Goal: Check status: Check status

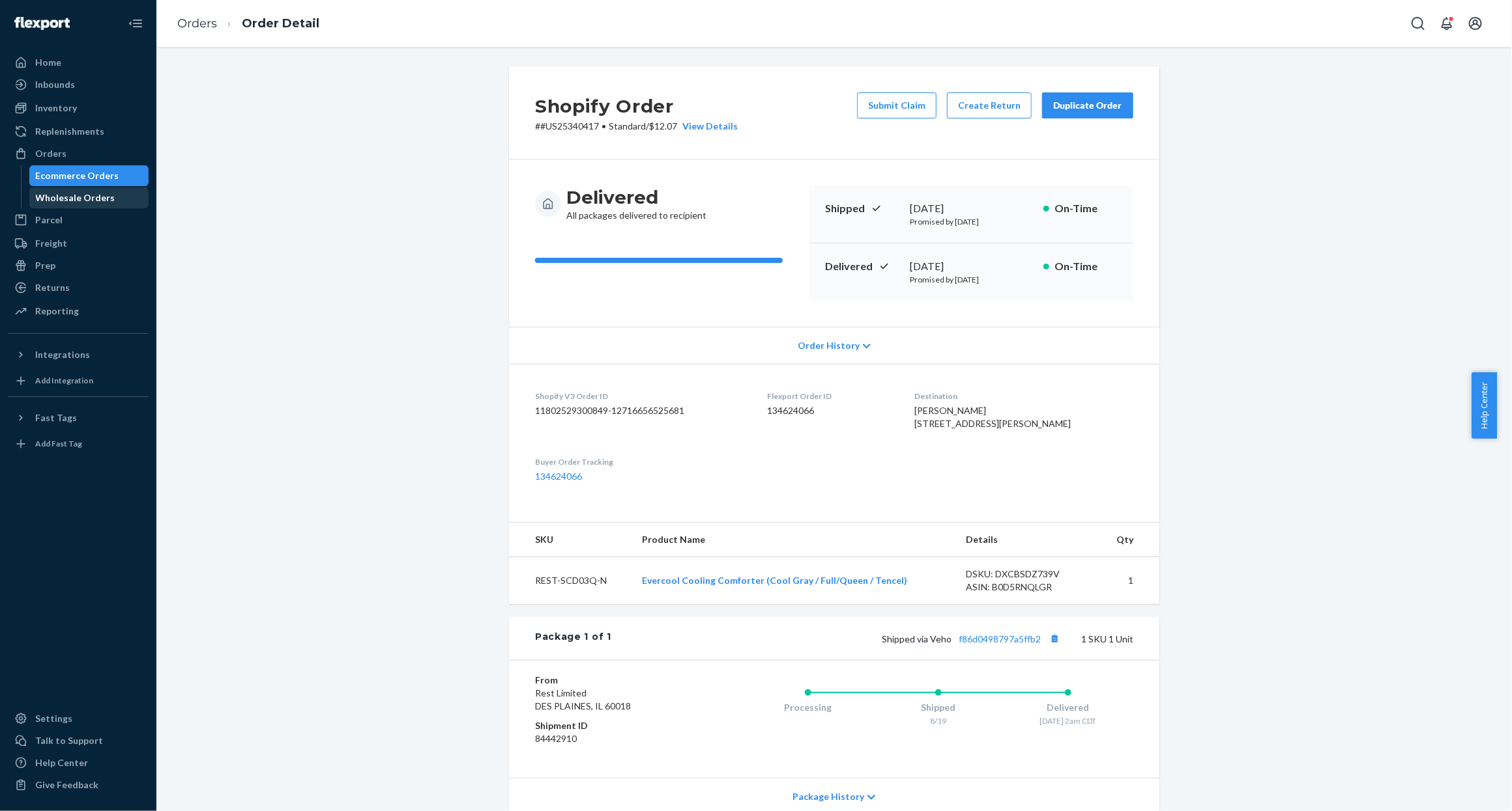
click at [116, 187] on link "Wholesale Orders" at bounding box center [89, 198] width 120 height 21
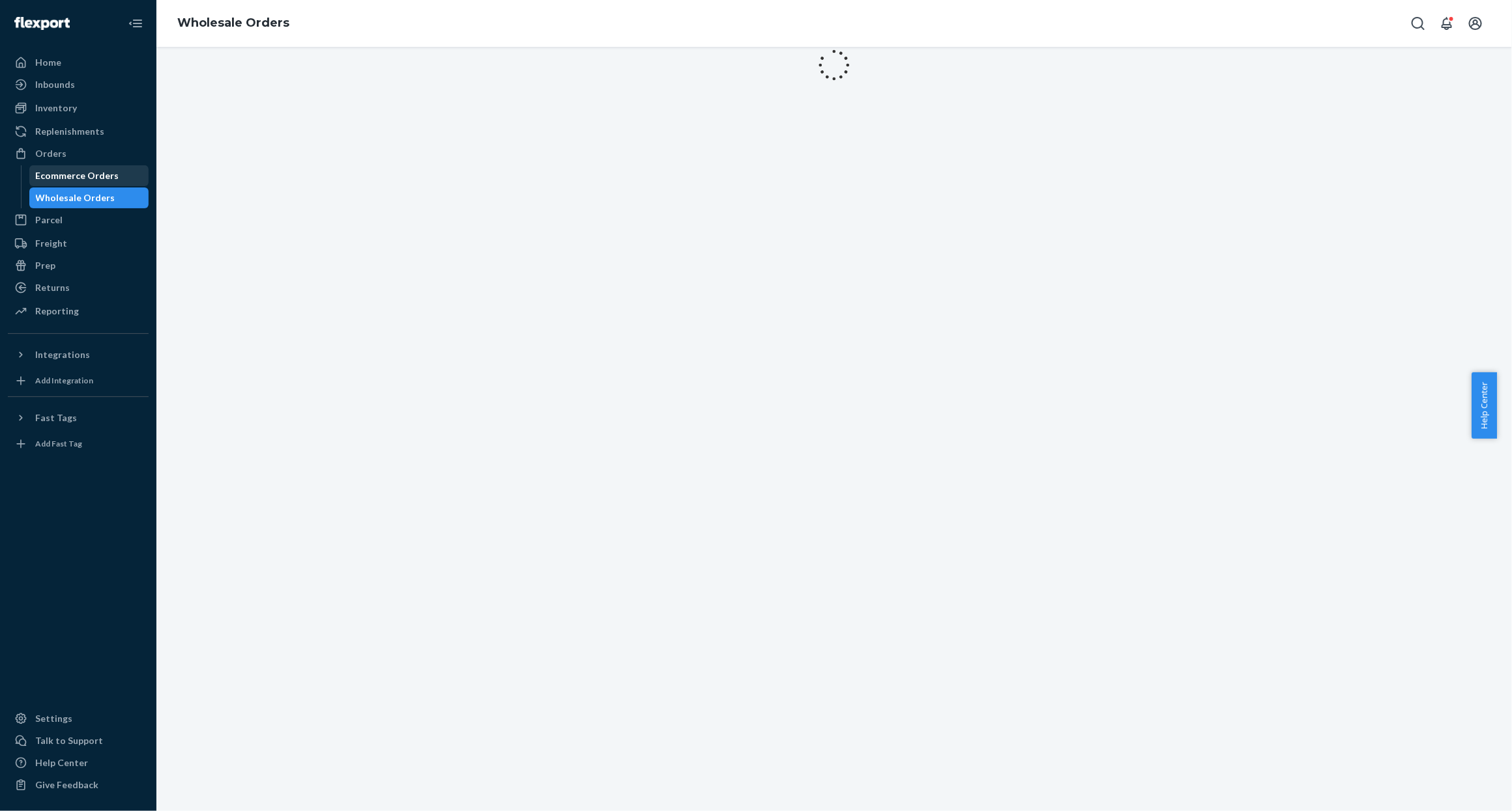
click at [112, 182] on div "Ecommerce Orders" at bounding box center [76, 176] width 83 height 13
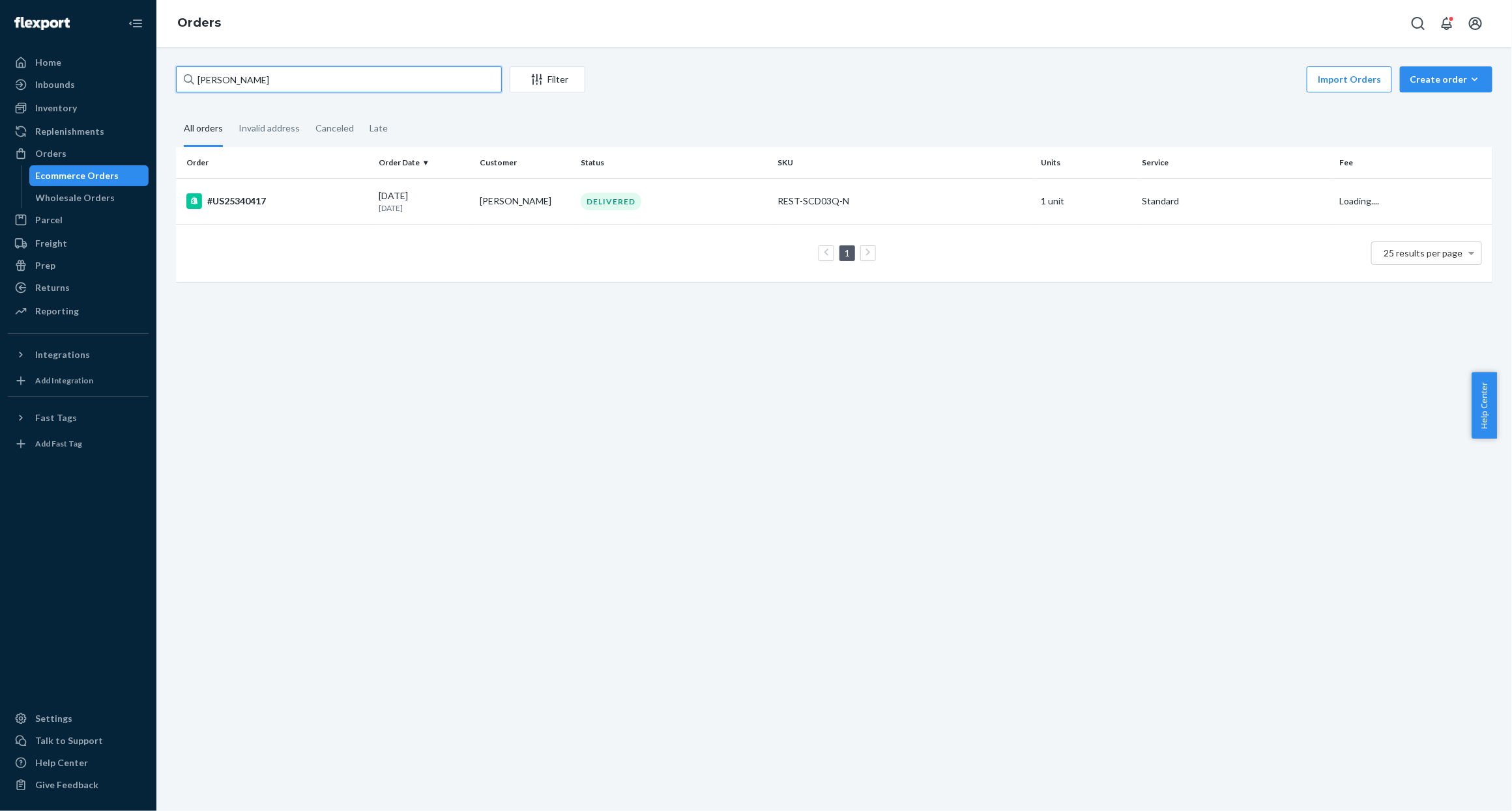
click at [262, 75] on input "[PERSON_NAME]" at bounding box center [339, 79] width 326 height 26
paste input "US25335812"
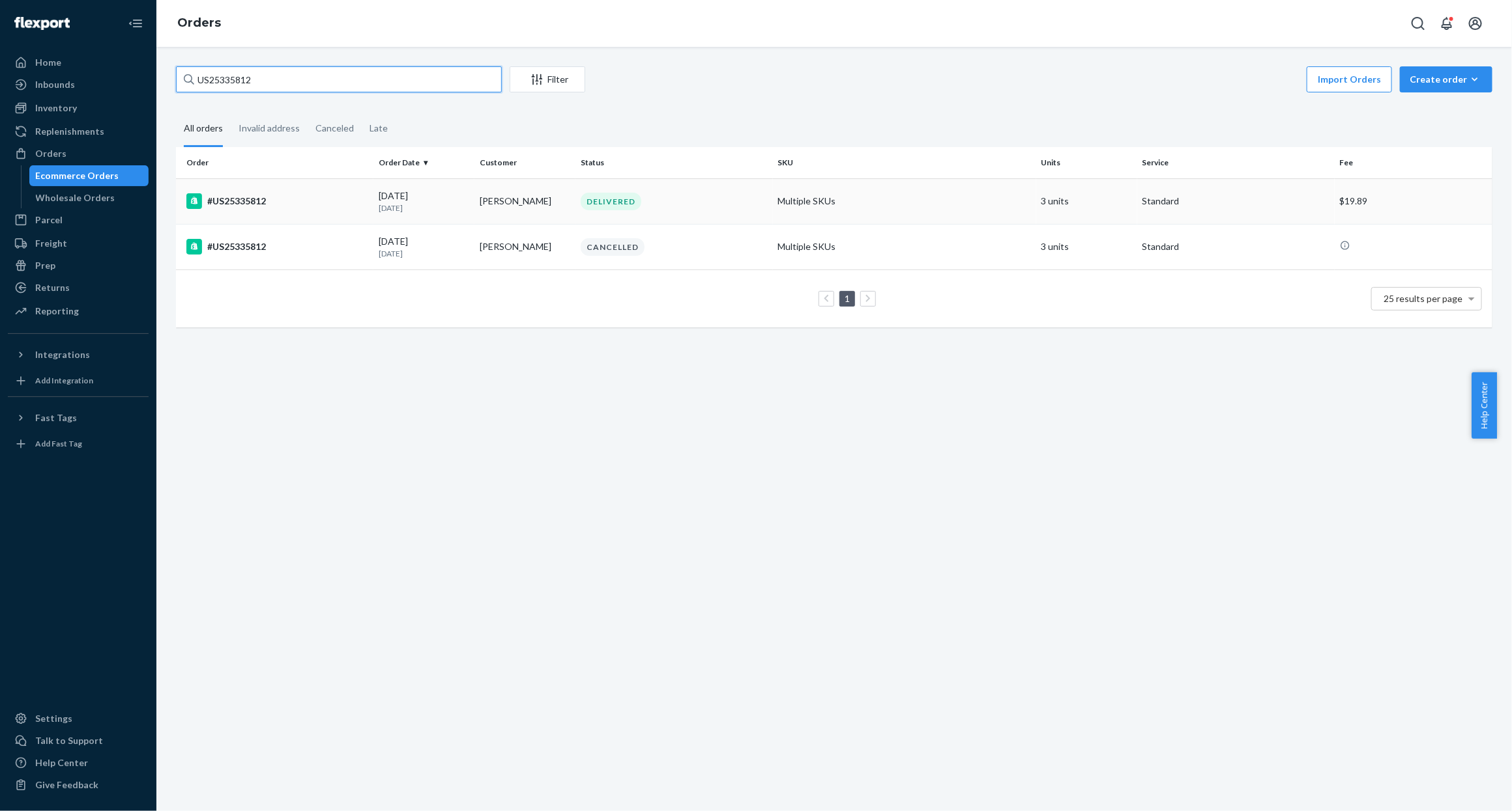
type input "US25335812"
drag, startPoint x: 305, startPoint y: 191, endPoint x: 306, endPoint y: 225, distance: 34.0
click at [306, 190] on td "#US25335812" at bounding box center [275, 200] width 198 height 46
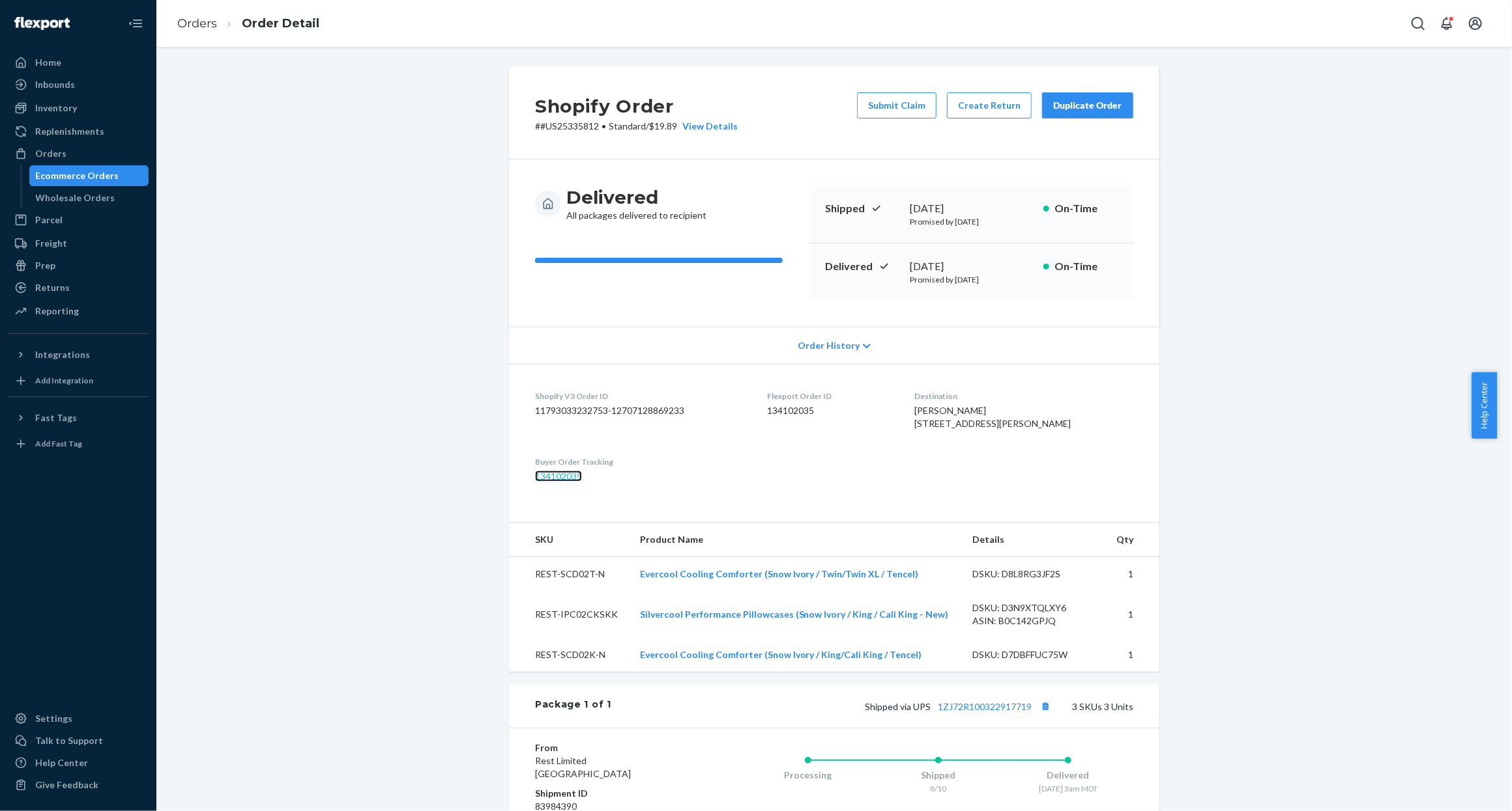
click at [557, 482] on link "134102035" at bounding box center [559, 476] width 47 height 11
